Goal: Information Seeking & Learning: Check status

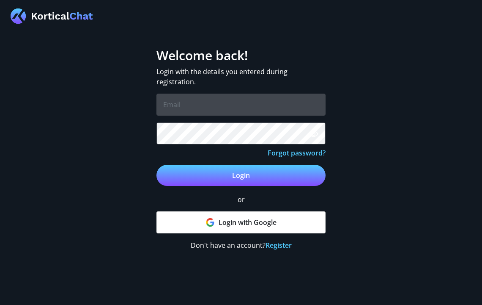
type input "Taz"
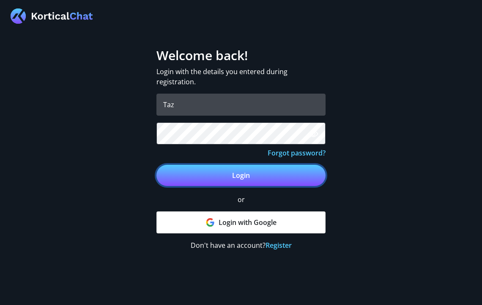
click at [236, 173] on button "Login" at bounding box center [241, 175] width 169 height 21
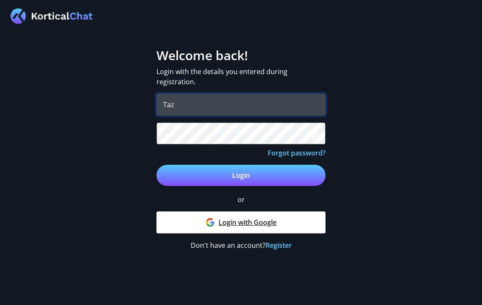
click at [246, 220] on link "Login with Google" at bounding box center [241, 222] width 169 height 22
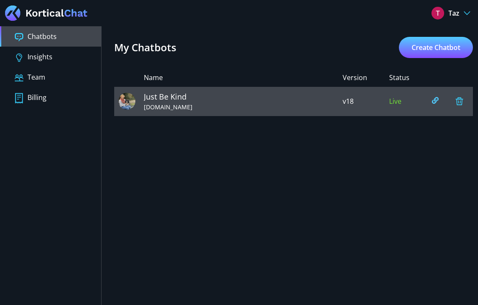
click at [233, 105] on span "[DOMAIN_NAME]" at bounding box center [243, 106] width 199 height 9
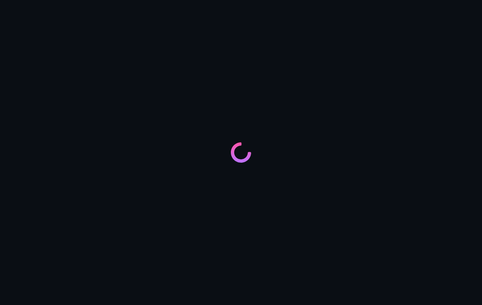
type input "Just Be Kind"
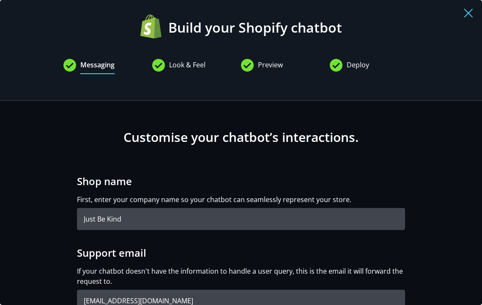
click at [464, 15] on img at bounding box center [468, 12] width 9 height 9
click at [464, 11] on img at bounding box center [468, 12] width 9 height 9
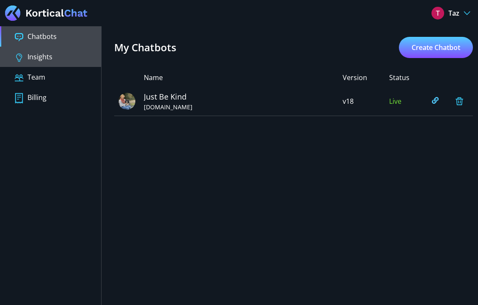
click at [48, 56] on button "Insights" at bounding box center [50, 57] width 101 height 20
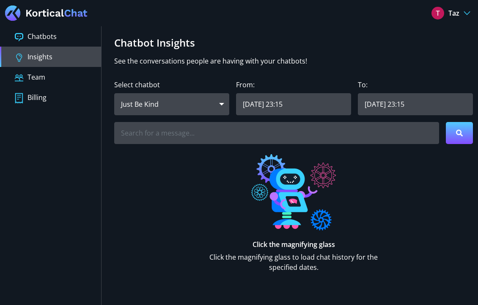
click at [445, 143] on div at bounding box center [293, 133] width 359 height 22
click at [464, 135] on button at bounding box center [459, 133] width 27 height 22
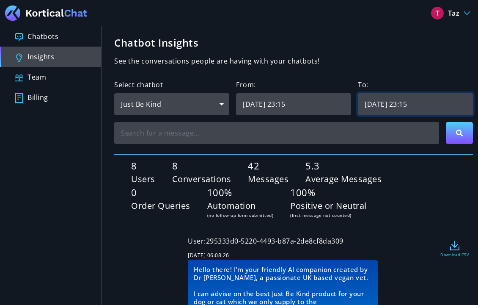
click at [375, 109] on body "Taz Switch client Logout Select a client Current client: b3ff2a.myshopify.com b…" at bounding box center [239, 152] width 478 height 305
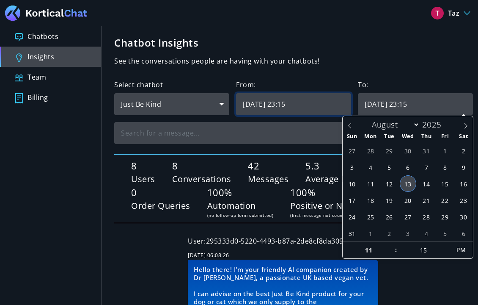
click at [314, 100] on input "2025/08/06 23:15" at bounding box center [293, 104] width 115 height 22
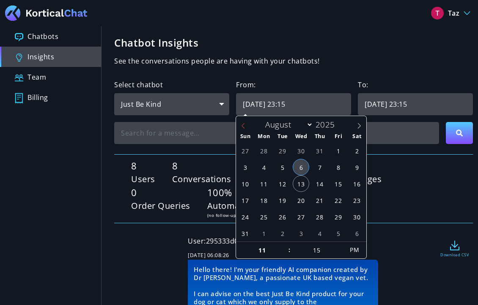
click at [244, 127] on icon at bounding box center [243, 126] width 6 height 6
select select "6"
click at [305, 204] on span "23" at bounding box center [301, 200] width 16 height 16
type input "2025/07/23 23:15"
click at [456, 135] on icon at bounding box center [459, 132] width 7 height 7
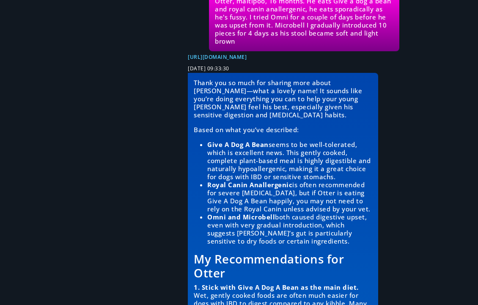
scroll to position [23185, 0]
